Goal: Task Accomplishment & Management: Use online tool/utility

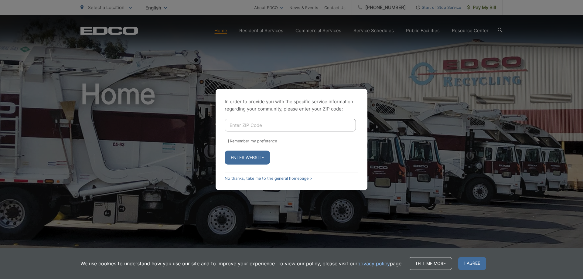
click at [237, 125] on input "Enter ZIP Code" at bounding box center [290, 125] width 131 height 13
type input "92127"
click at [226, 140] on input "Remember my preference" at bounding box center [227, 141] width 4 height 4
checkbox input "true"
click at [245, 157] on button "Enter Website" at bounding box center [247, 158] width 45 height 14
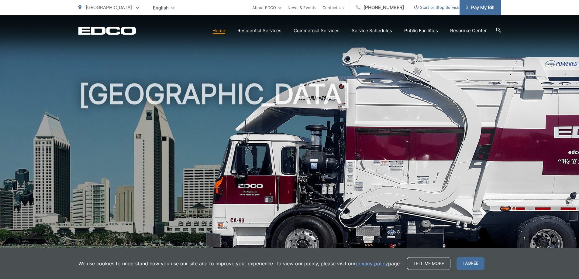
click at [477, 8] on span "Pay My Bill" at bounding box center [479, 7] width 29 height 7
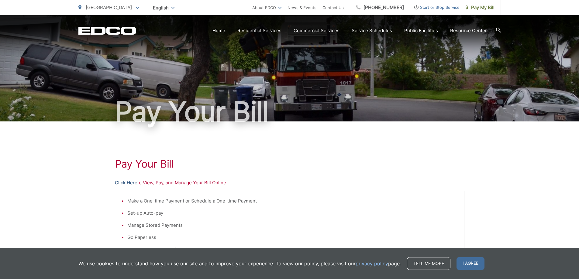
click at [126, 183] on link "Click Here" at bounding box center [126, 182] width 22 height 7
